Goal: Navigation & Orientation: Find specific page/section

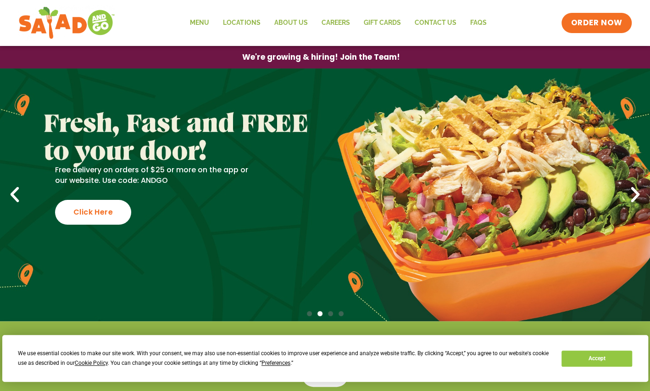
click at [634, 200] on icon "Next slide" at bounding box center [636, 195] width 20 height 20
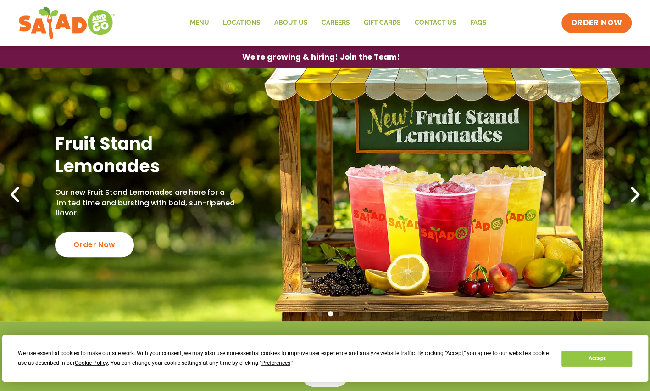
click at [634, 200] on icon "Next slide" at bounding box center [636, 195] width 20 height 20
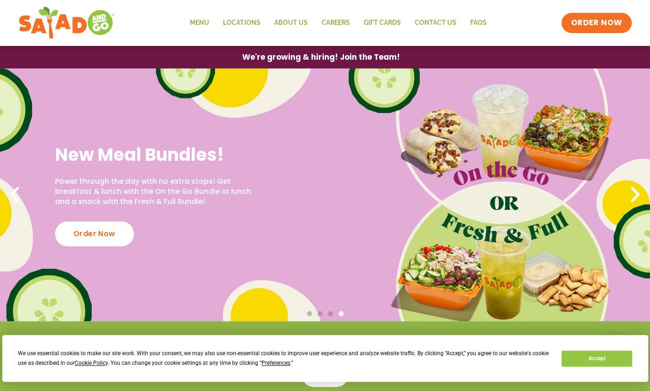
click at [635, 190] on icon "Next slide" at bounding box center [636, 195] width 20 height 20
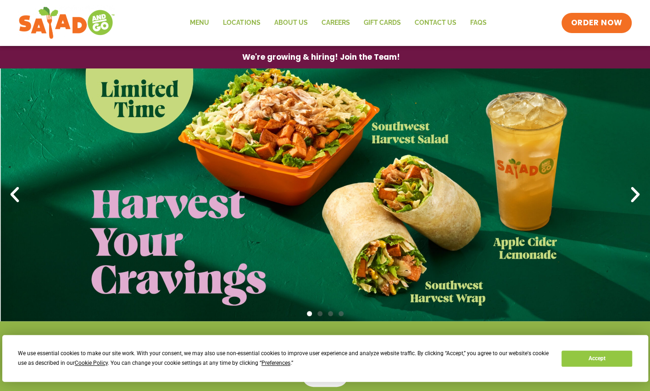
click at [635, 190] on icon "Next slide" at bounding box center [636, 195] width 20 height 20
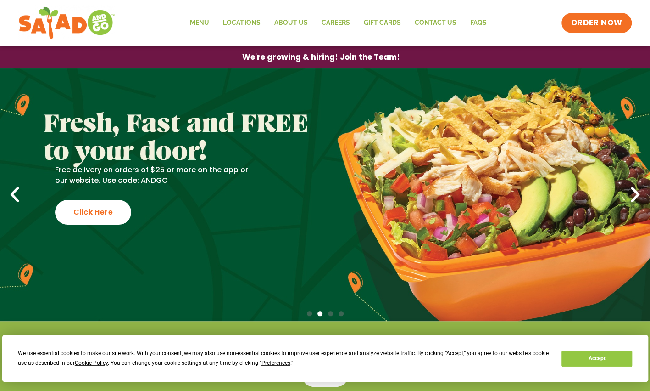
click at [635, 190] on icon "Next slide" at bounding box center [636, 195] width 20 height 20
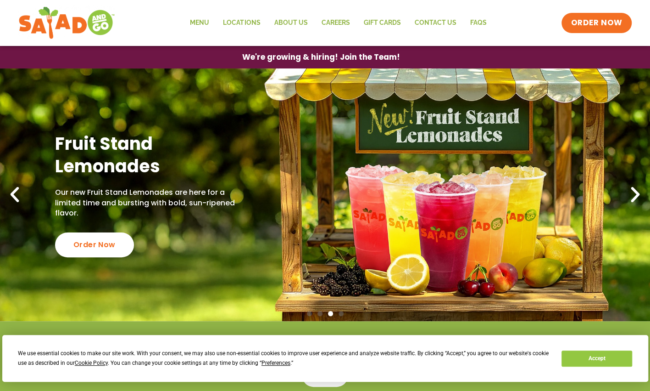
click at [635, 190] on icon "Next slide" at bounding box center [636, 195] width 20 height 20
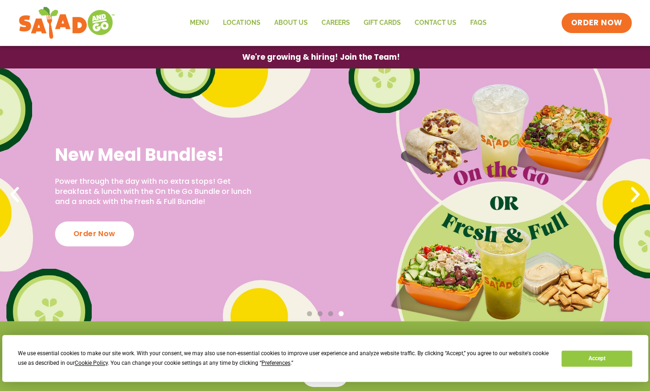
click at [119, 160] on h2 "New Meal Bundles!" at bounding box center [153, 154] width 196 height 22
click at [507, 279] on div "New Meal Bundles! Power through the day with no extra stops! Get breakfast & lu…" at bounding box center [325, 194] width 650 height 252
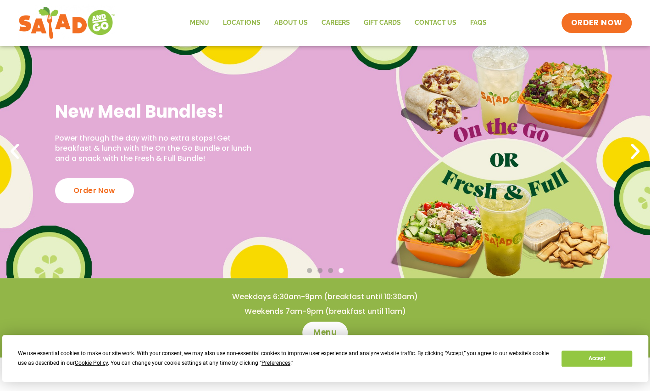
scroll to position [92, 0]
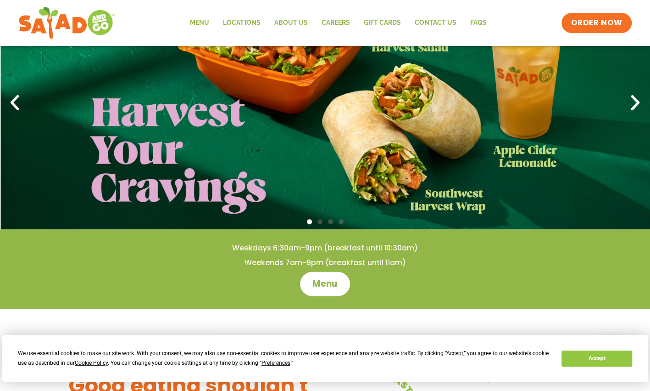
click at [320, 283] on span "Menu" at bounding box center [325, 284] width 26 height 12
